Goal: Information Seeking & Learning: Learn about a topic

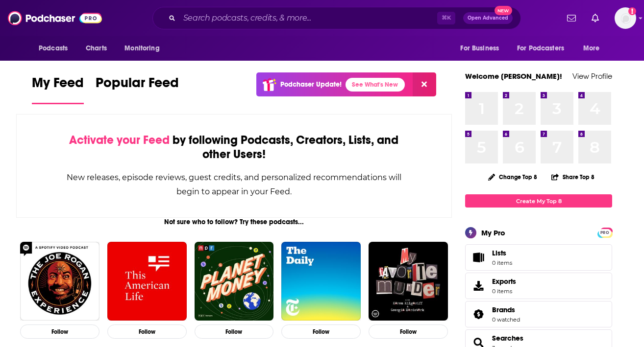
click at [338, 28] on div "⌘ K Open Advanced New" at bounding box center [336, 18] width 368 height 23
click at [330, 19] on input "Search podcasts, credits, & more..." at bounding box center [308, 18] width 258 height 16
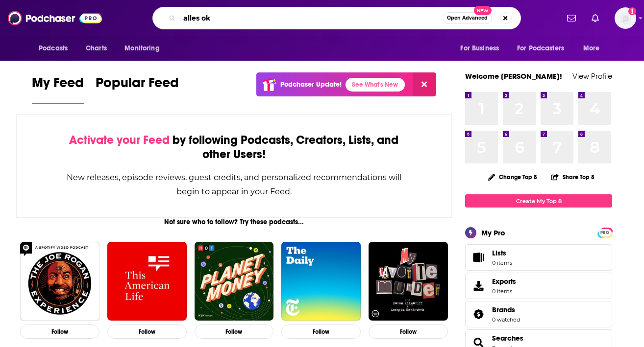
type input "alles ok"
click at [290, 25] on div "alles ok Open Advanced New" at bounding box center [336, 18] width 368 height 23
click at [283, 21] on input "alles ok" at bounding box center [310, 18] width 263 height 16
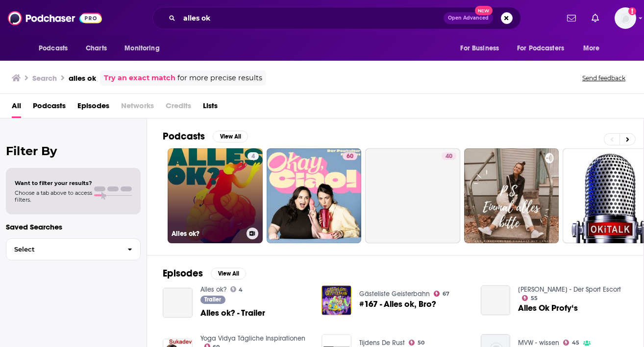
click at [212, 190] on link "4 Alles ok?" at bounding box center [215, 195] width 95 height 95
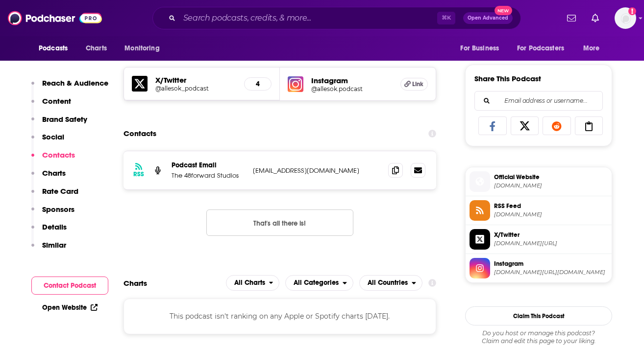
scroll to position [586, 0]
click at [397, 170] on icon at bounding box center [395, 170] width 7 height 8
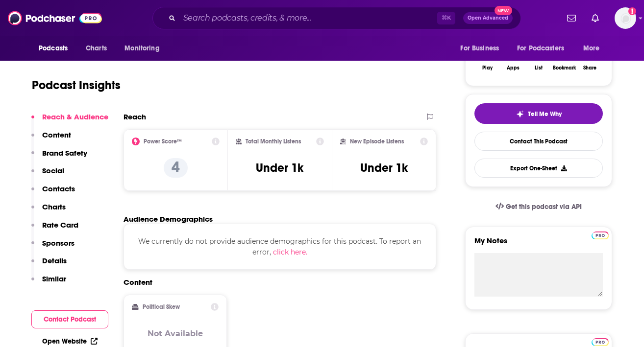
scroll to position [0, 0]
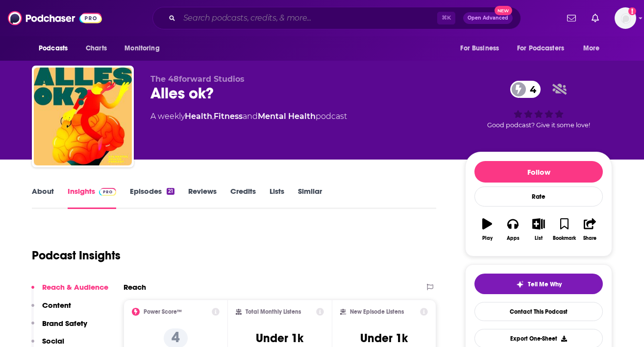
click at [339, 21] on input "Search podcasts, credits, & more..." at bounding box center [308, 18] width 258 height 16
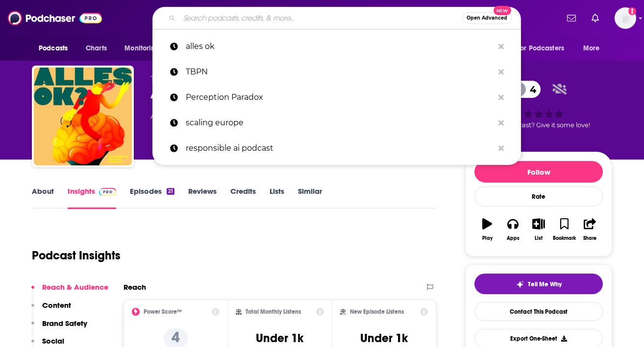
paste input "AI Spotlight Show"
type input "AI Spotlight Show"
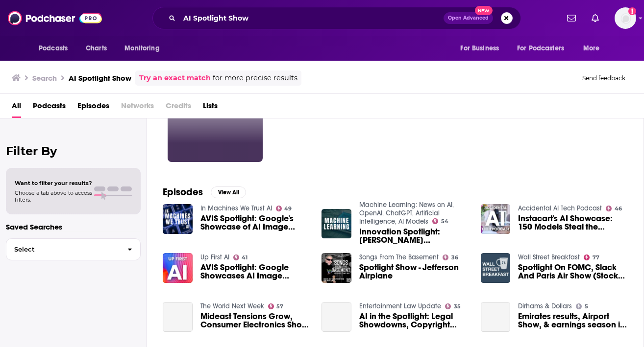
scroll to position [85, 0]
